Goal: Find specific page/section: Find specific page/section

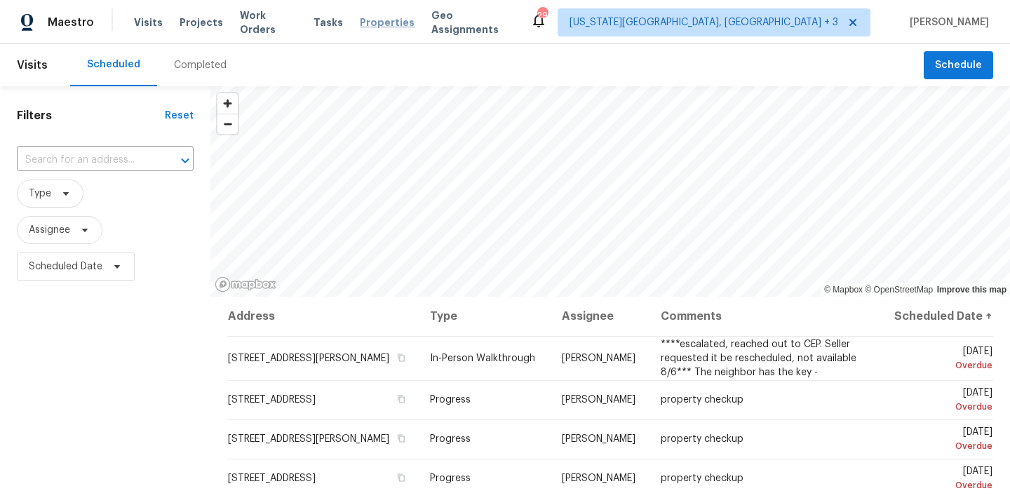
click at [379, 24] on span "Properties" at bounding box center [387, 22] width 55 height 14
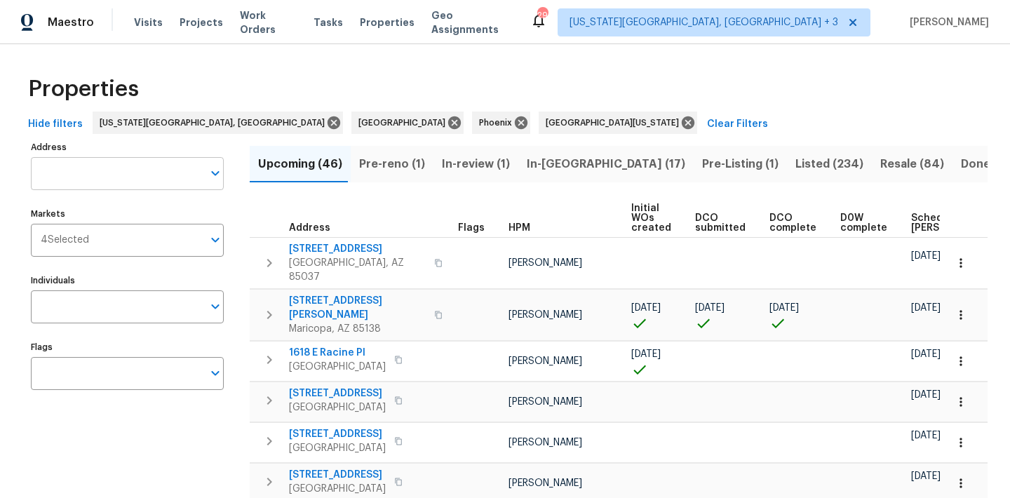
click at [105, 173] on input "Address" at bounding box center [117, 173] width 172 height 33
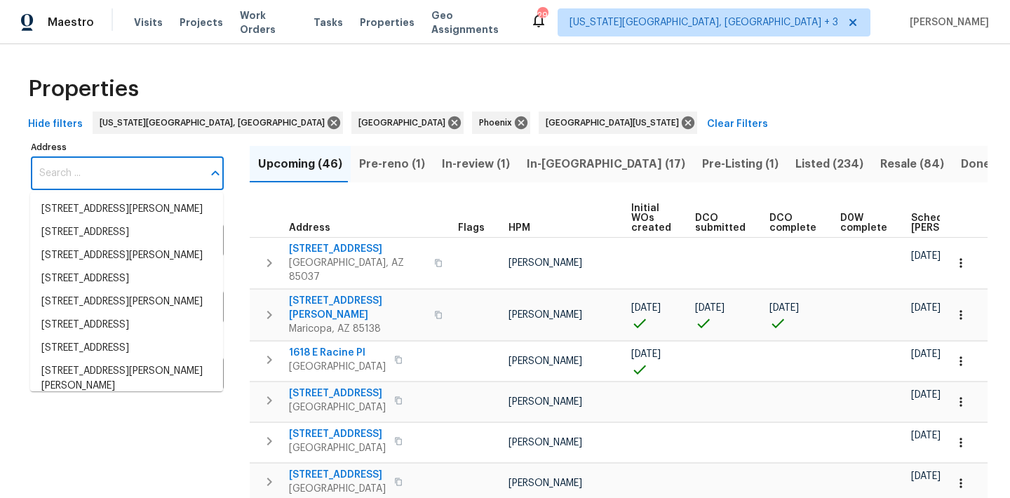
paste input "[STREET_ADDRESS]"
type input "[STREET_ADDRESS]"
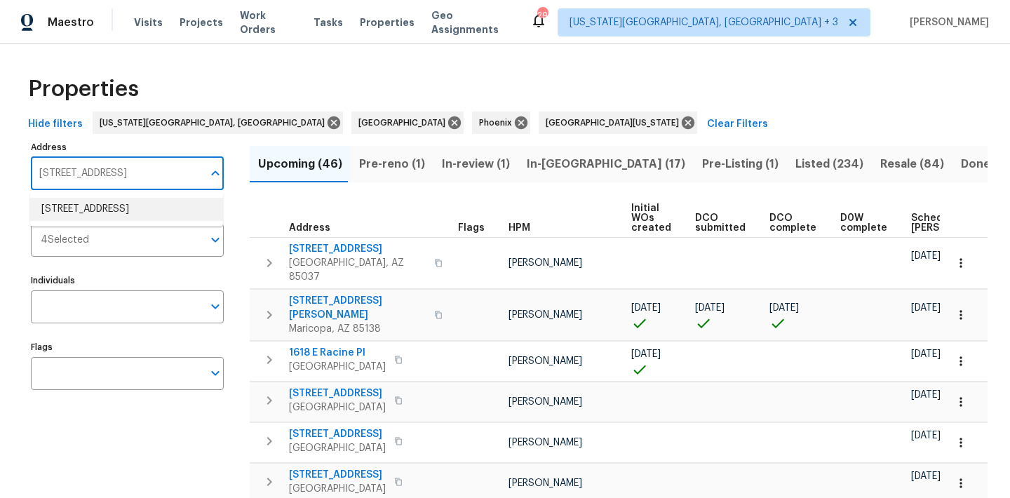
click at [98, 203] on li "[STREET_ADDRESS]" at bounding box center [126, 209] width 193 height 23
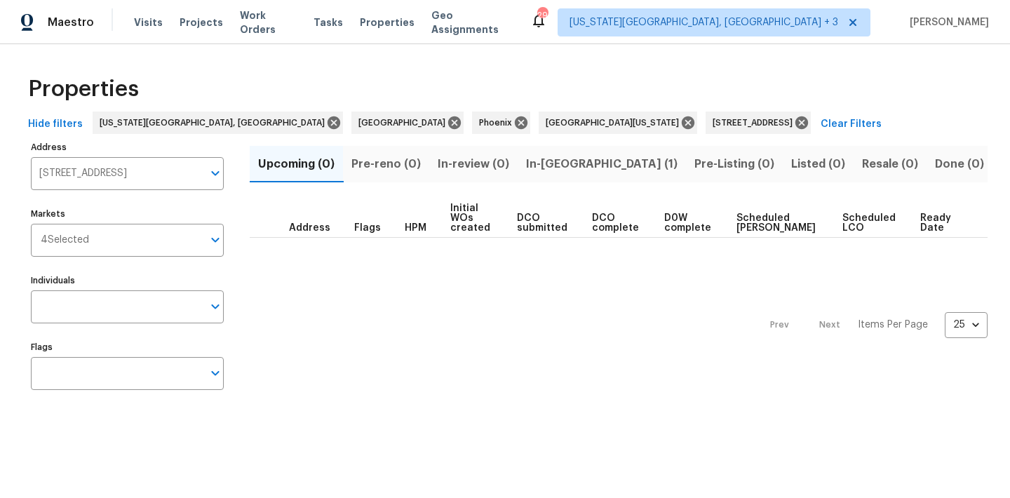
click at [577, 153] on button "In-[GEOGRAPHIC_DATA] (1)" at bounding box center [602, 164] width 168 height 36
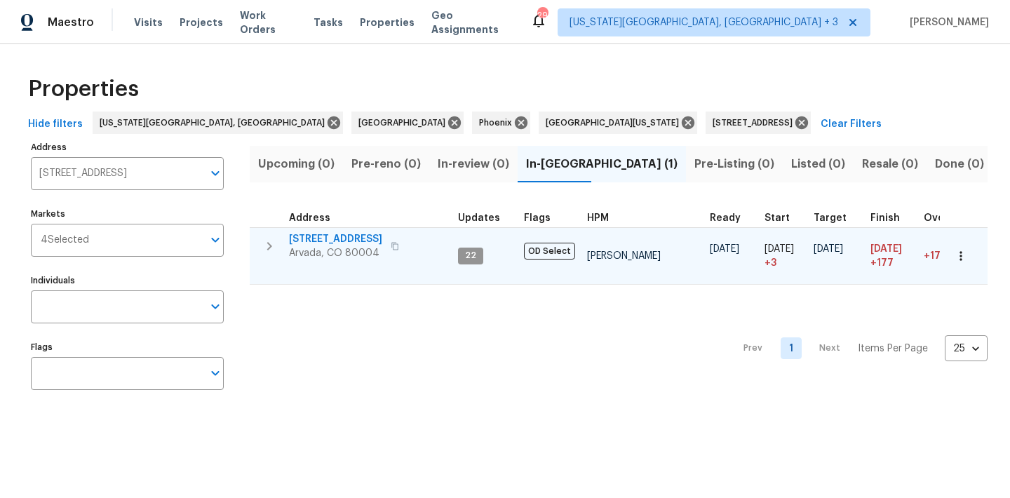
click at [335, 236] on span "[STREET_ADDRESS]" at bounding box center [335, 239] width 93 height 14
